Goal: Task Accomplishment & Management: Manage account settings

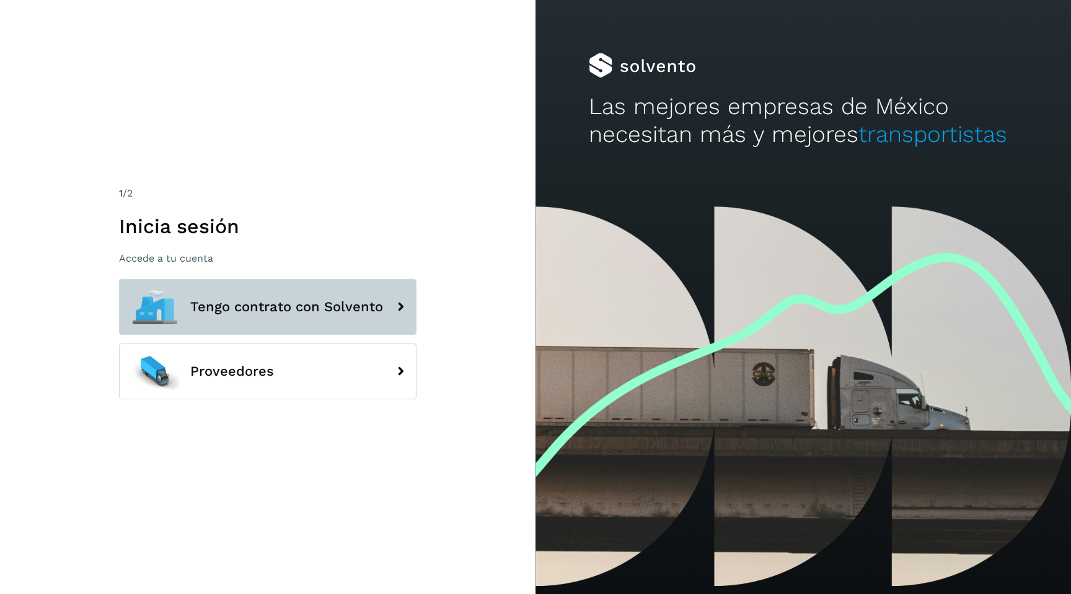
click at [302, 313] on span "Tengo contrato con Solvento" at bounding box center [286, 306] width 193 height 15
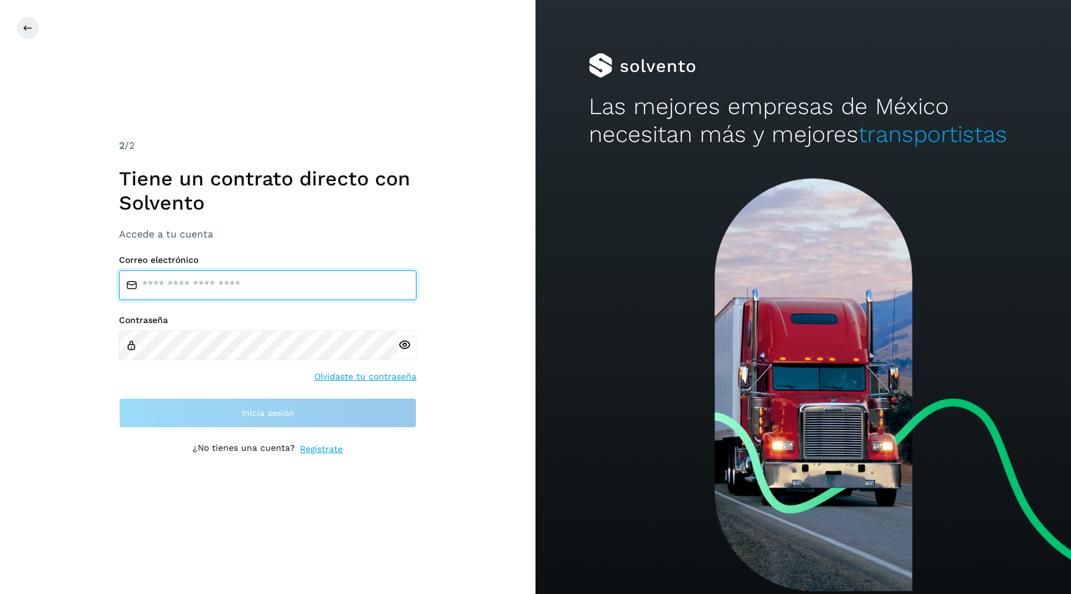
click at [251, 286] on input "email" at bounding box center [267, 285] width 297 height 30
click at [251, 287] on input "email" at bounding box center [267, 285] width 297 height 30
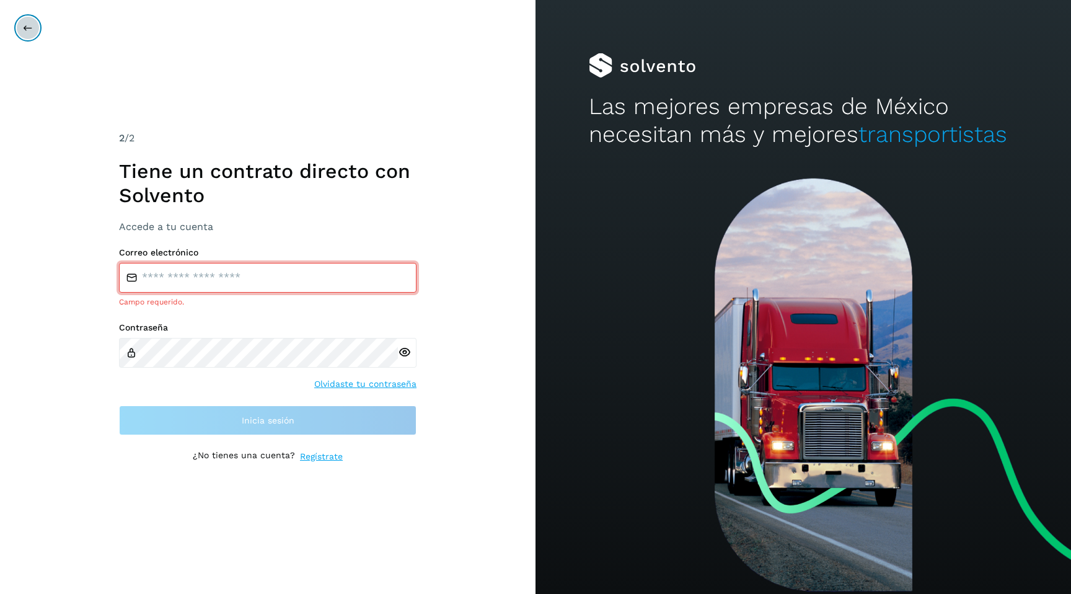
click at [27, 20] on button at bounding box center [28, 28] width 24 height 24
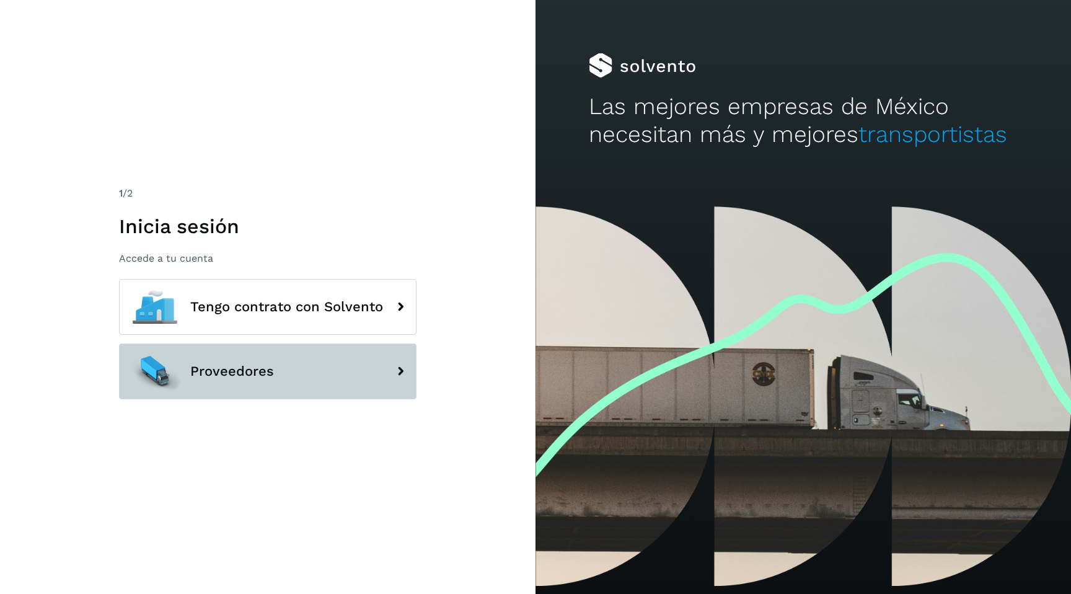
click at [211, 362] on button "Proveedores" at bounding box center [267, 371] width 297 height 56
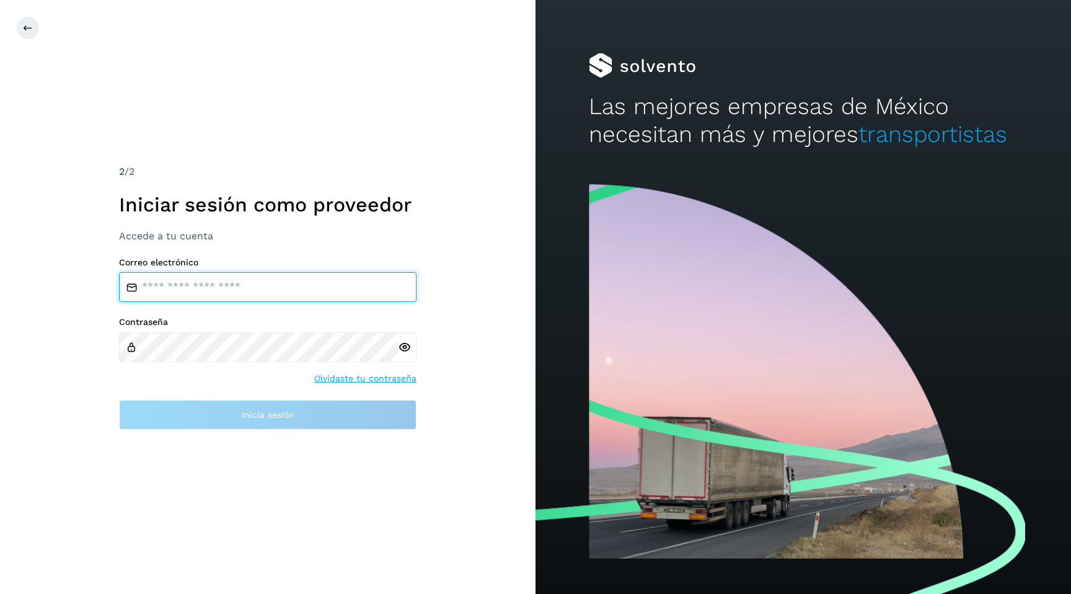
click at [192, 281] on input "email" at bounding box center [267, 287] width 297 height 30
type input "**********"
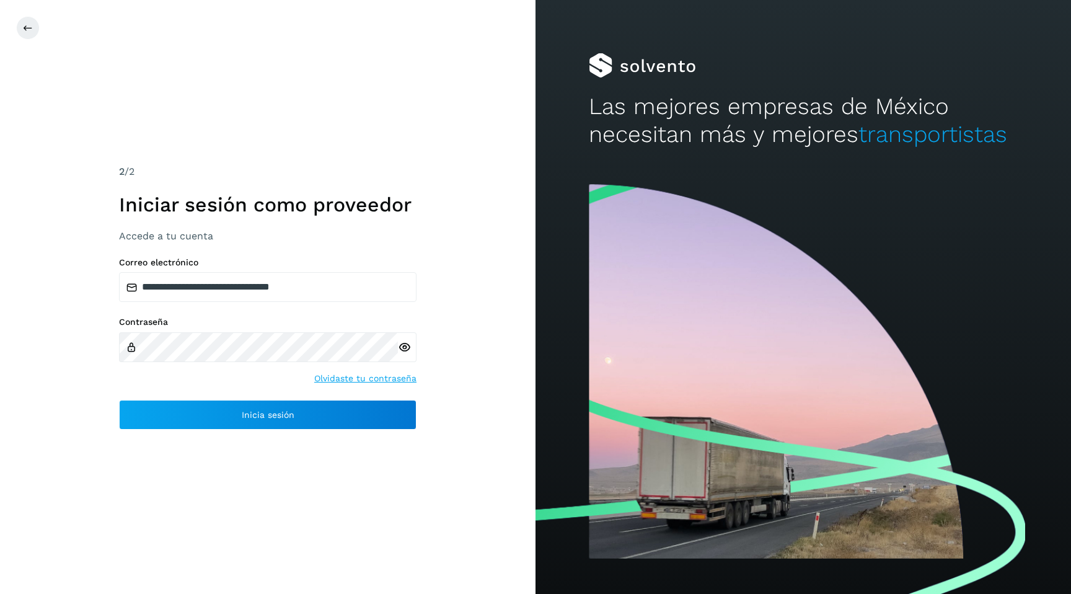
click at [400, 351] on icon at bounding box center [404, 347] width 13 height 13
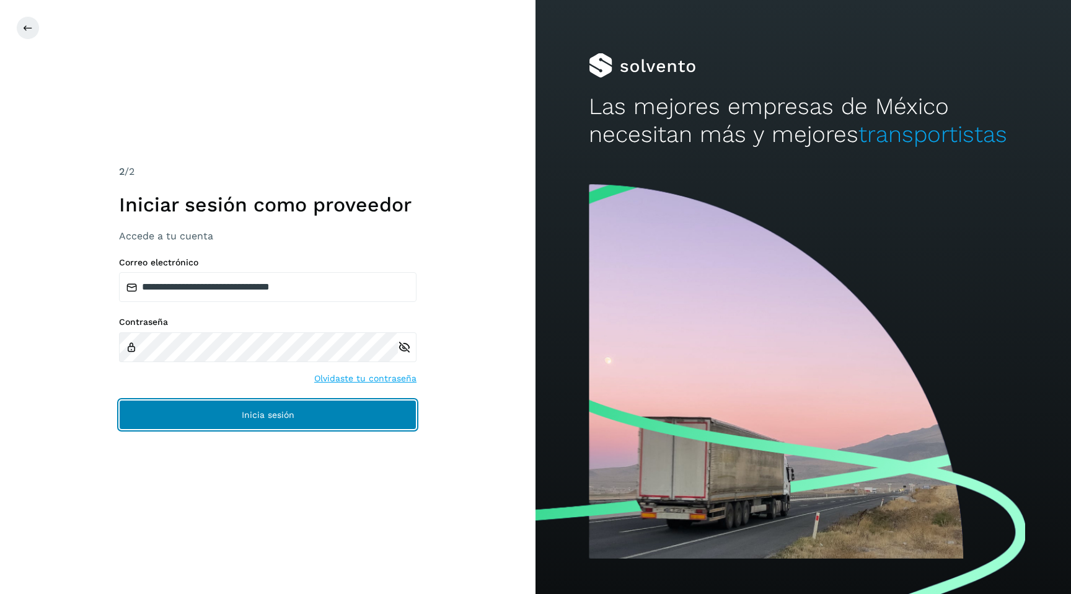
click at [216, 408] on button "Inicia sesión" at bounding box center [267, 415] width 297 height 30
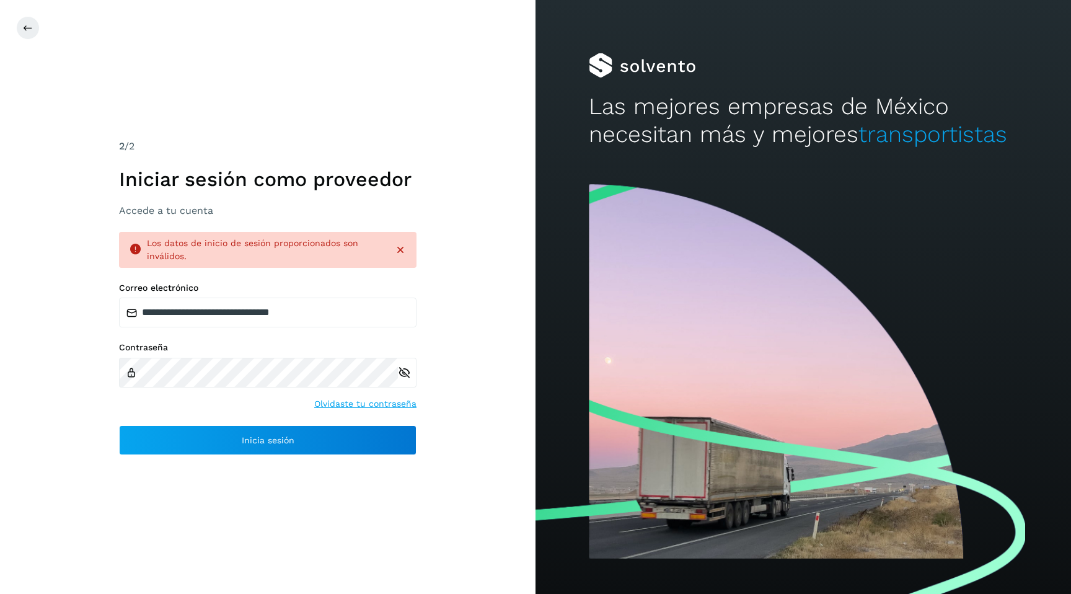
click at [344, 403] on link "Olvidaste tu contraseña" at bounding box center [365, 403] width 102 height 13
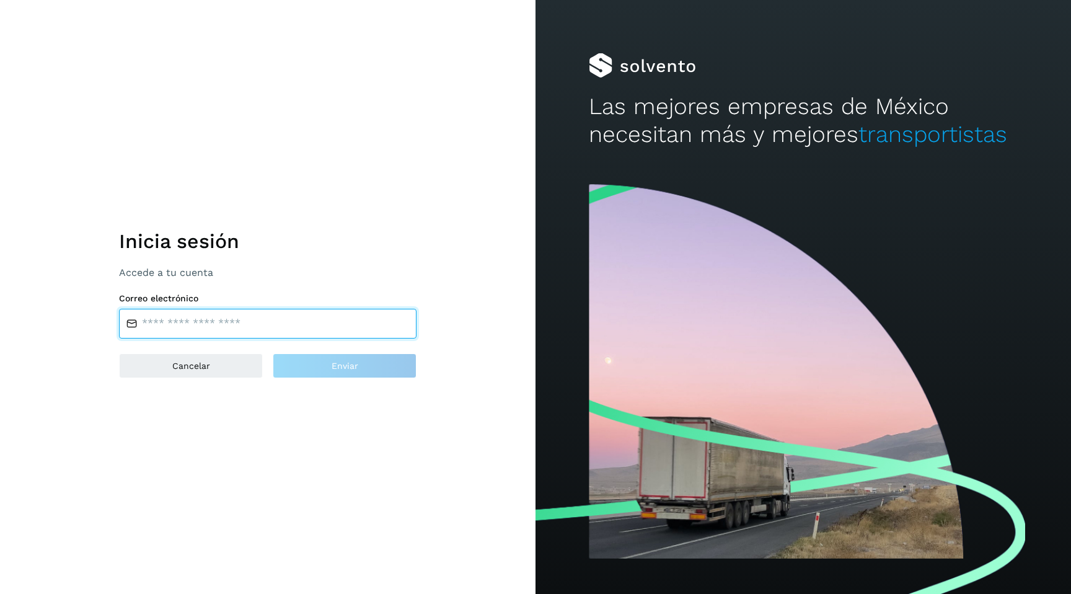
click at [228, 323] on input "email" at bounding box center [267, 324] width 297 height 30
type input "**********"
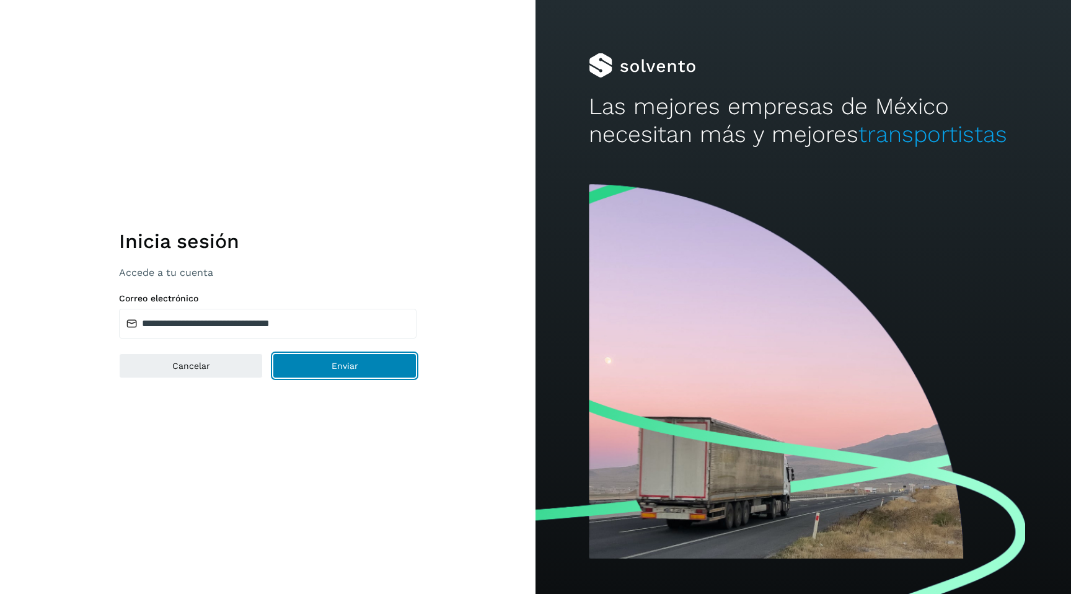
click at [336, 374] on button "Enviar" at bounding box center [345, 365] width 144 height 25
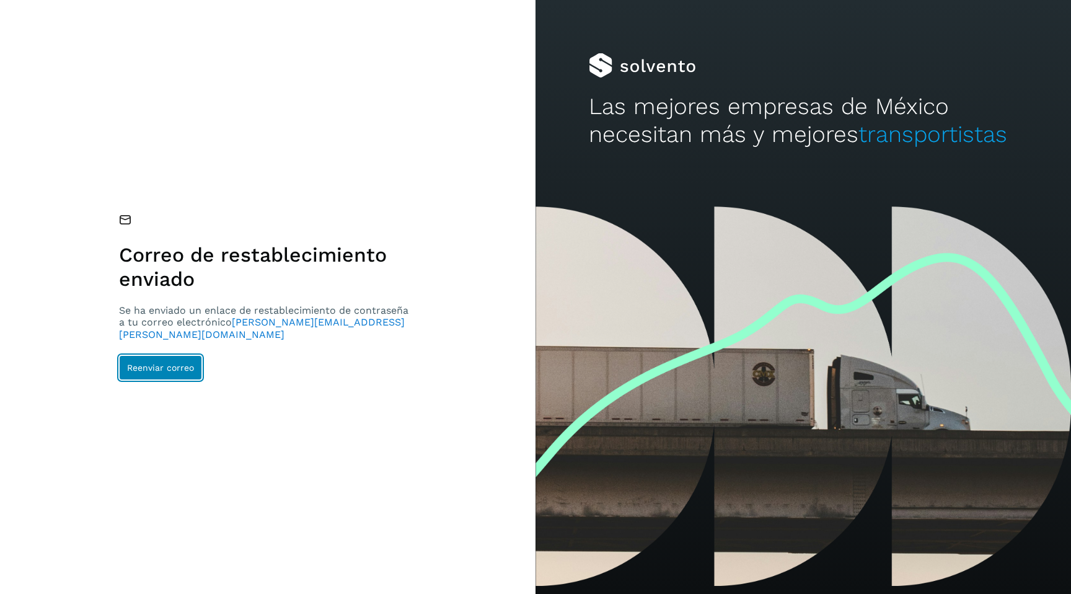
click at [185, 369] on span "Reenviar correo" at bounding box center [160, 367] width 67 height 9
click at [176, 361] on button "Reenviar correo" at bounding box center [160, 367] width 83 height 25
